Goal: Task Accomplishment & Management: Complete application form

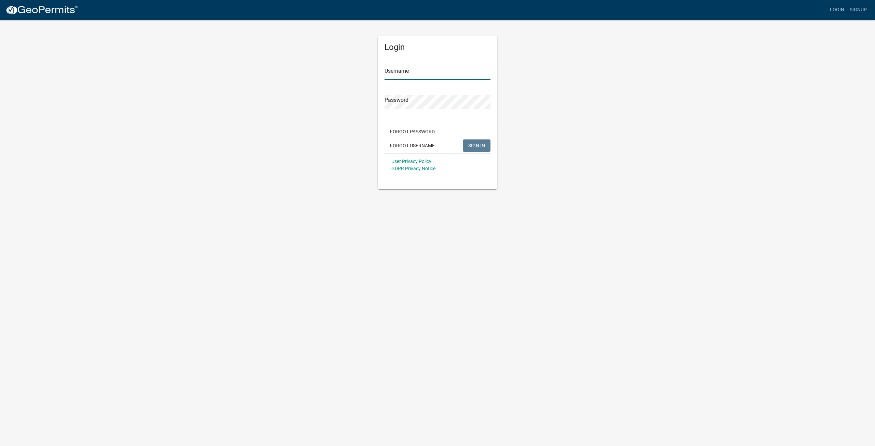
type input "cptmorgemaker"
click at [482, 146] on span "SIGN IN" at bounding box center [476, 145] width 17 height 5
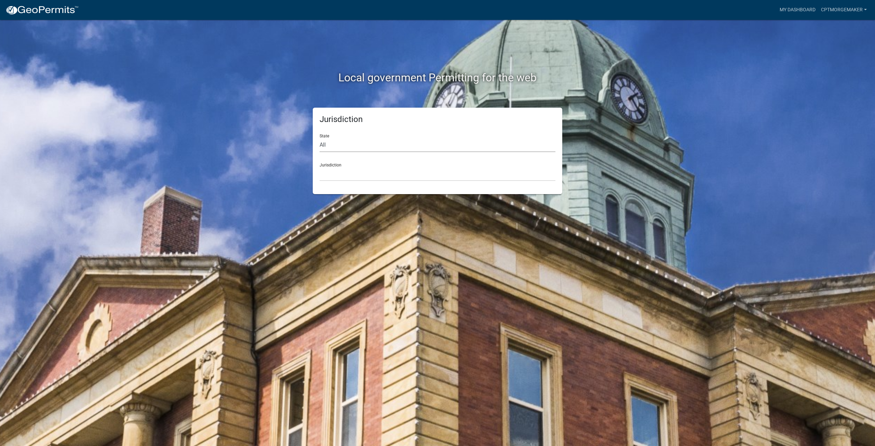
click at [341, 141] on select "All [US_STATE] [US_STATE] [US_STATE] [US_STATE] [US_STATE] [US_STATE] [US_STATE…" at bounding box center [438, 145] width 236 height 14
select select "[US_STATE]"
click at [320, 138] on select "All [US_STATE] [US_STATE] [US_STATE] [US_STATE] [US_STATE] [US_STATE] [US_STATE…" at bounding box center [438, 145] width 236 height 14
click at [349, 180] on select "City of [GEOGRAPHIC_DATA], [US_STATE] City of [GEOGRAPHIC_DATA], [US_STATE] Cit…" at bounding box center [438, 174] width 236 height 14
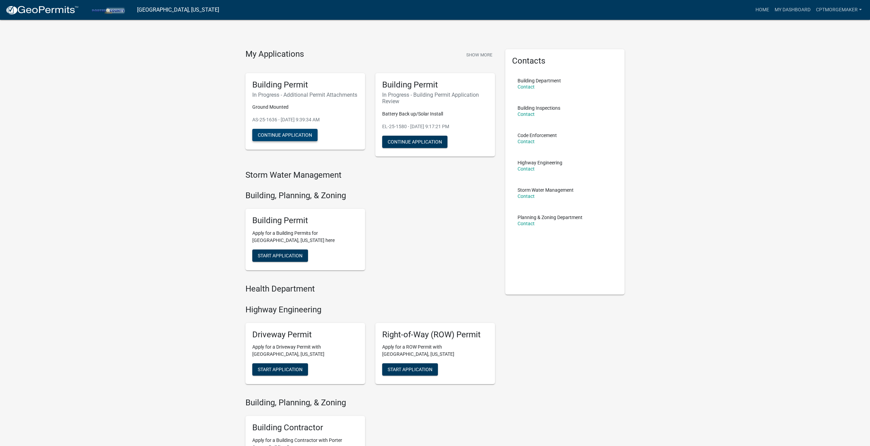
click at [291, 140] on button "Continue Application" at bounding box center [284, 135] width 65 height 12
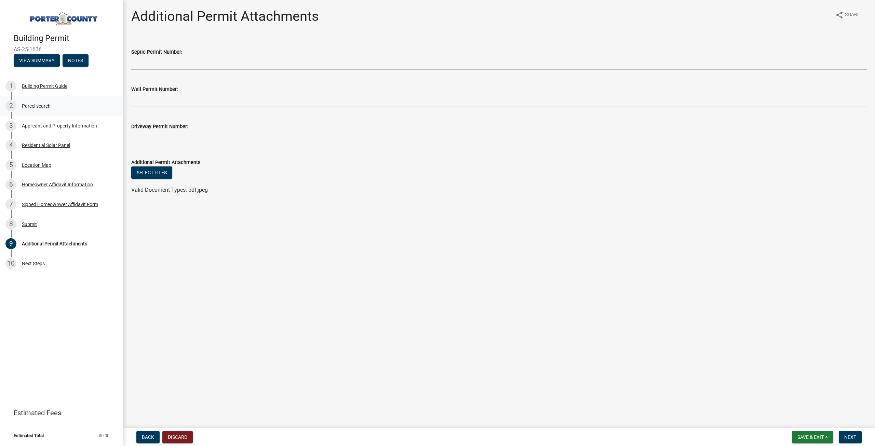
click at [44, 107] on div "Parcel search" at bounding box center [36, 106] width 29 height 5
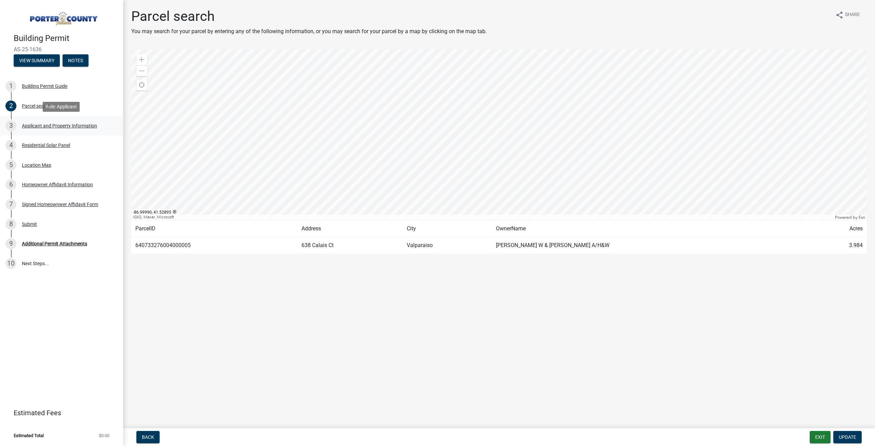
click at [82, 126] on div "Applicant and Property Information" at bounding box center [59, 125] width 75 height 5
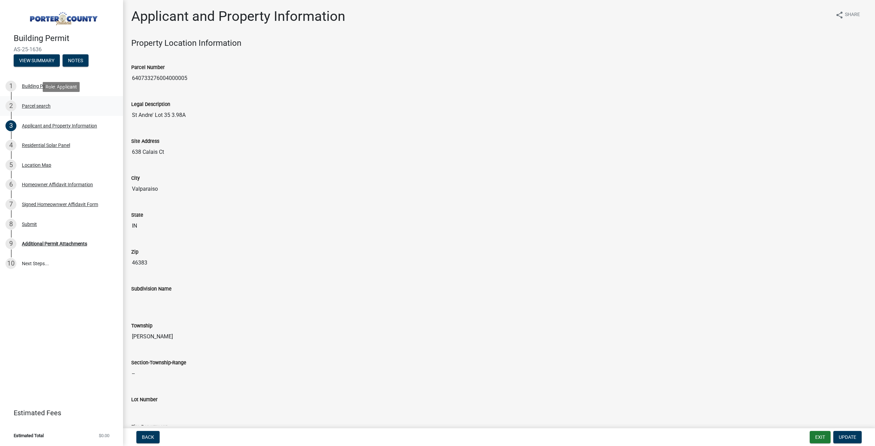
click at [50, 107] on div "Parcel search" at bounding box center [36, 106] width 29 height 5
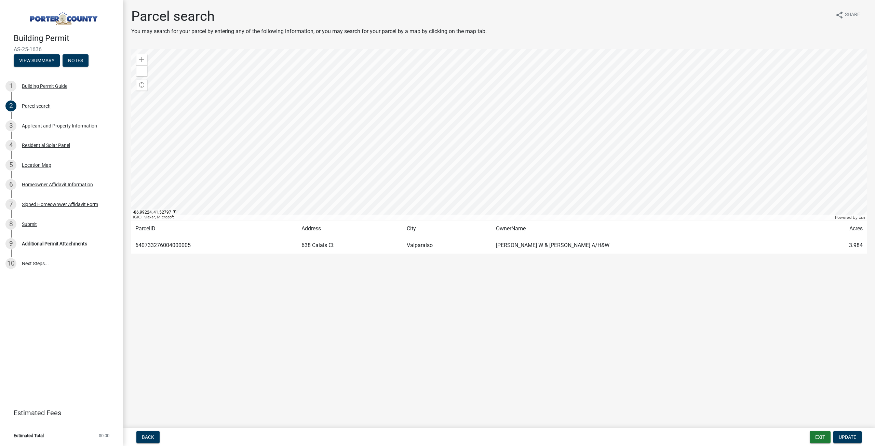
click at [503, 161] on div at bounding box center [499, 134] width 736 height 171
click at [493, 144] on div at bounding box center [499, 134] width 736 height 171
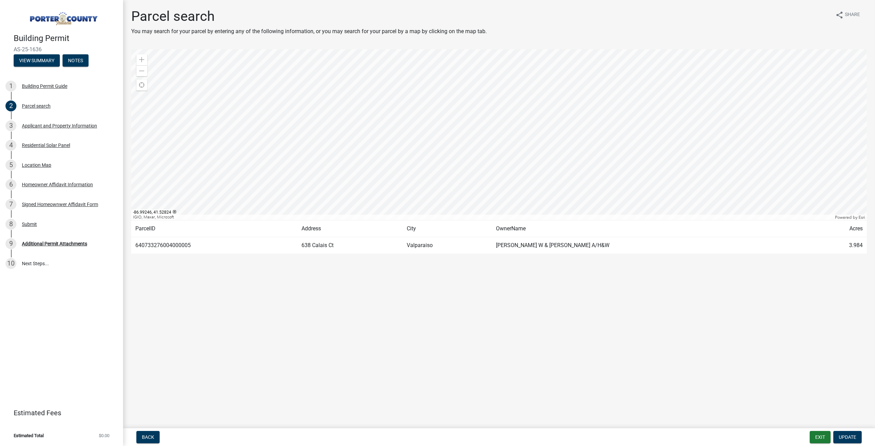
click at [493, 144] on div at bounding box center [499, 134] width 736 height 171
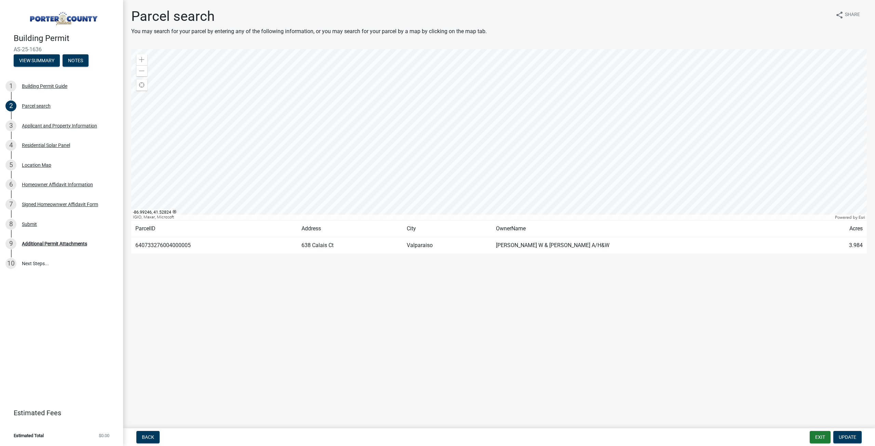
click at [493, 144] on div at bounding box center [499, 134] width 736 height 171
click at [493, 145] on div at bounding box center [499, 134] width 736 height 171
click at [493, 144] on div at bounding box center [499, 134] width 736 height 171
drag, startPoint x: 193, startPoint y: 247, endPoint x: 135, endPoint y: 251, distance: 58.3
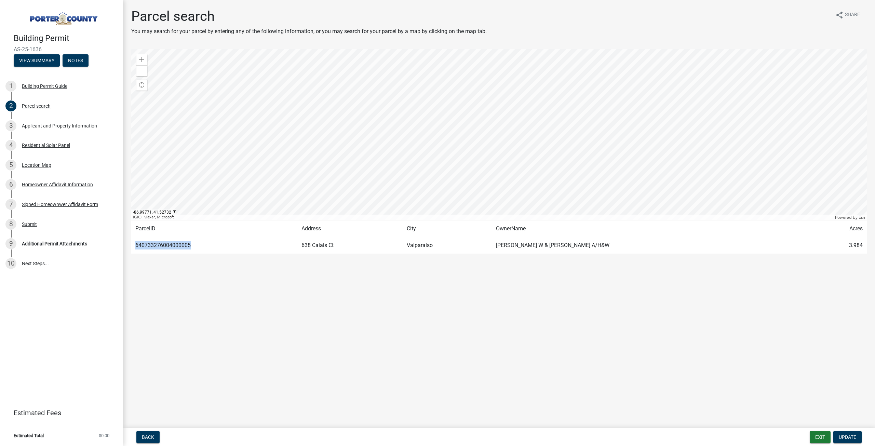
click at [135, 251] on td "640733276004000005" at bounding box center [214, 245] width 166 height 17
copy td "640733276004000005"
click at [44, 123] on div "Applicant and Property Information" at bounding box center [59, 125] width 75 height 5
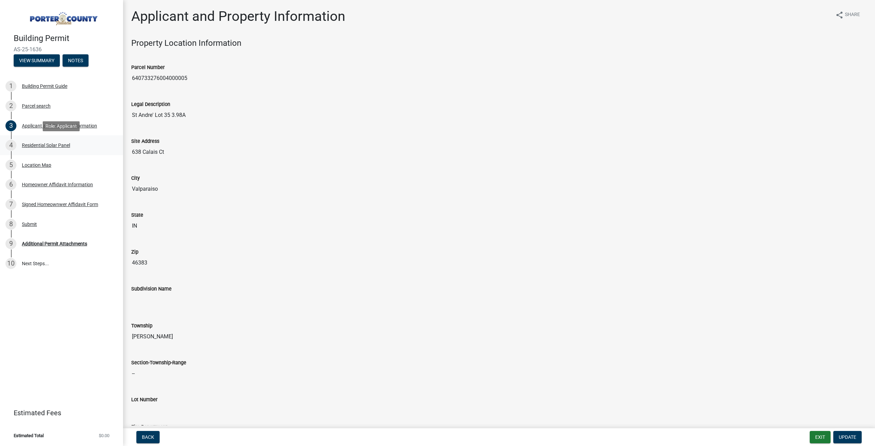
click at [43, 143] on div "Residential Solar Panel" at bounding box center [46, 145] width 48 height 5
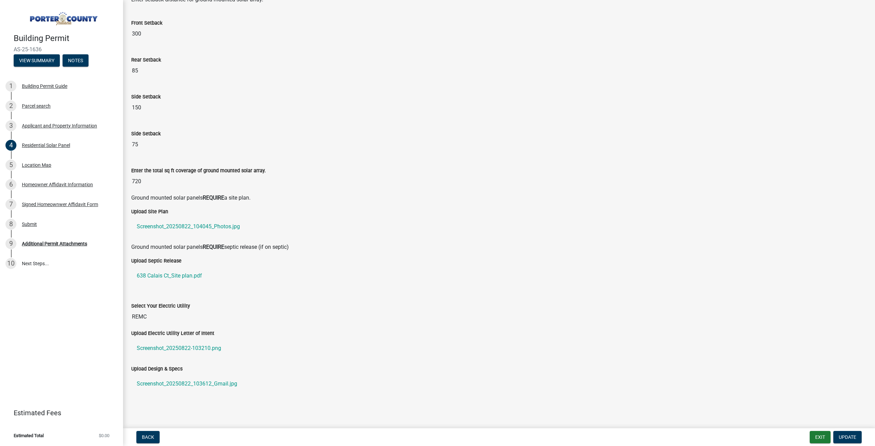
scroll to position [81, 0]
click at [165, 277] on link "638 Calais Ct_Site plan.pdf" at bounding box center [499, 274] width 736 height 16
click at [172, 345] on link "Screenshot_20250822-103210.png" at bounding box center [499, 347] width 736 height 16
click at [157, 386] on link "Screenshot_20250822_103612_Gmail.jpg" at bounding box center [499, 382] width 736 height 16
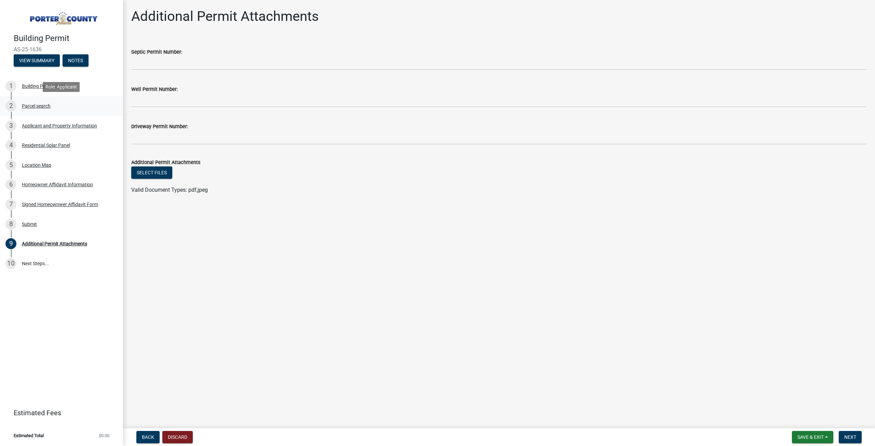
click at [34, 104] on div "Parcel search" at bounding box center [36, 106] width 29 height 5
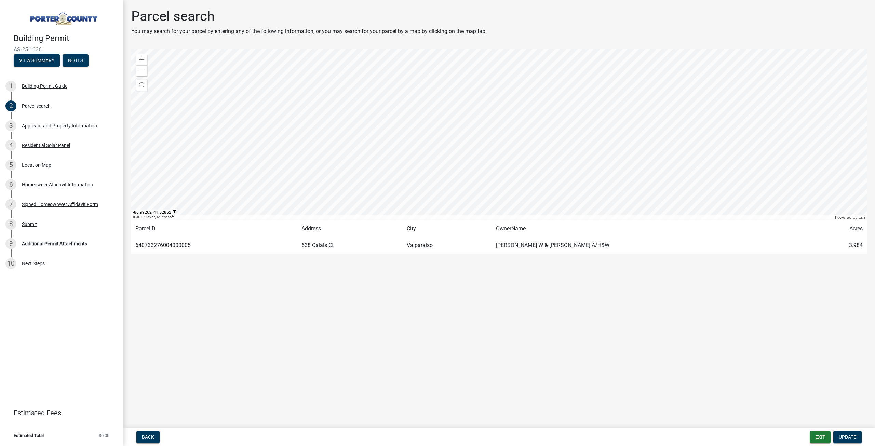
click at [485, 126] on div at bounding box center [499, 134] width 736 height 171
click at [485, 127] on div at bounding box center [499, 134] width 736 height 171
click at [485, 126] on div at bounding box center [499, 134] width 736 height 171
click at [485, 125] on div at bounding box center [499, 134] width 736 height 171
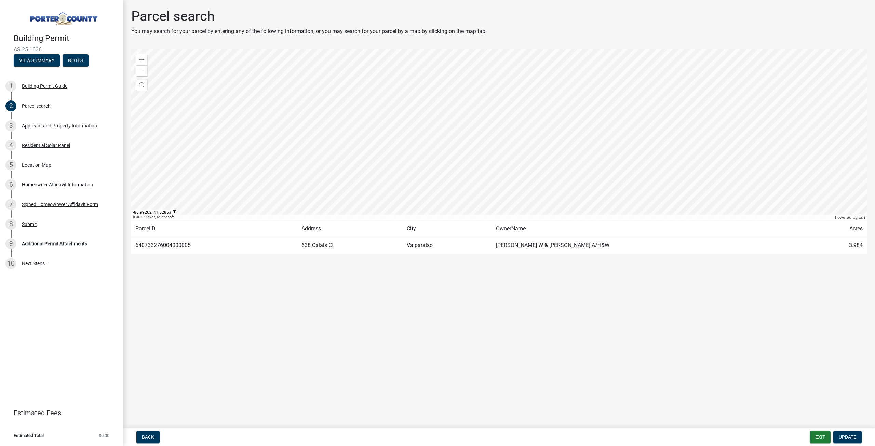
click at [485, 125] on div at bounding box center [499, 134] width 736 height 171
click at [499, 149] on div at bounding box center [499, 134] width 736 height 171
click at [501, 150] on div at bounding box center [499, 134] width 736 height 171
click at [501, 151] on div at bounding box center [499, 134] width 736 height 171
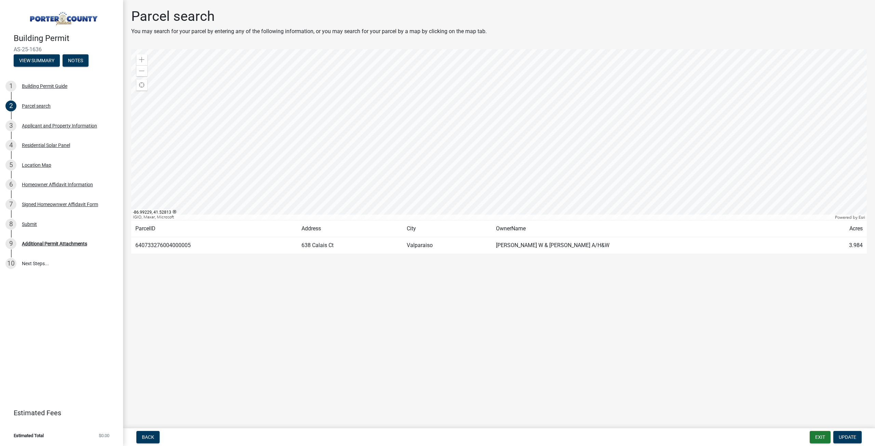
click at [501, 151] on div at bounding box center [499, 134] width 736 height 171
click at [502, 149] on div at bounding box center [499, 134] width 736 height 171
